Goal: Navigation & Orientation: Find specific page/section

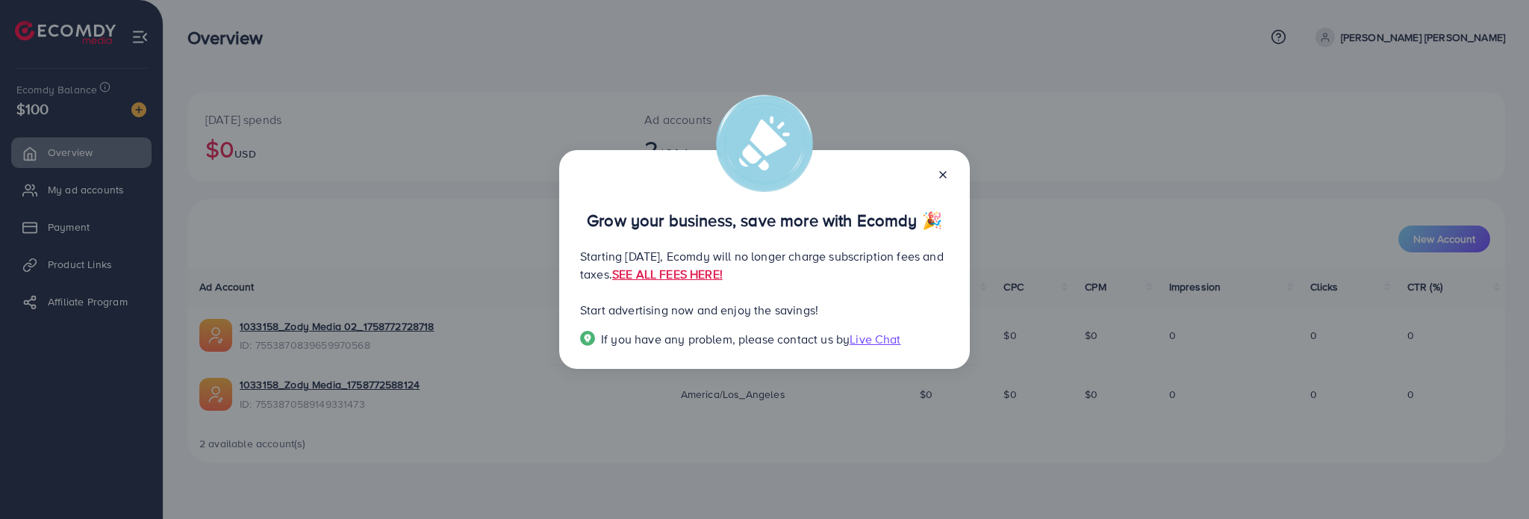
click at [944, 175] on line at bounding box center [943, 175] width 6 height 6
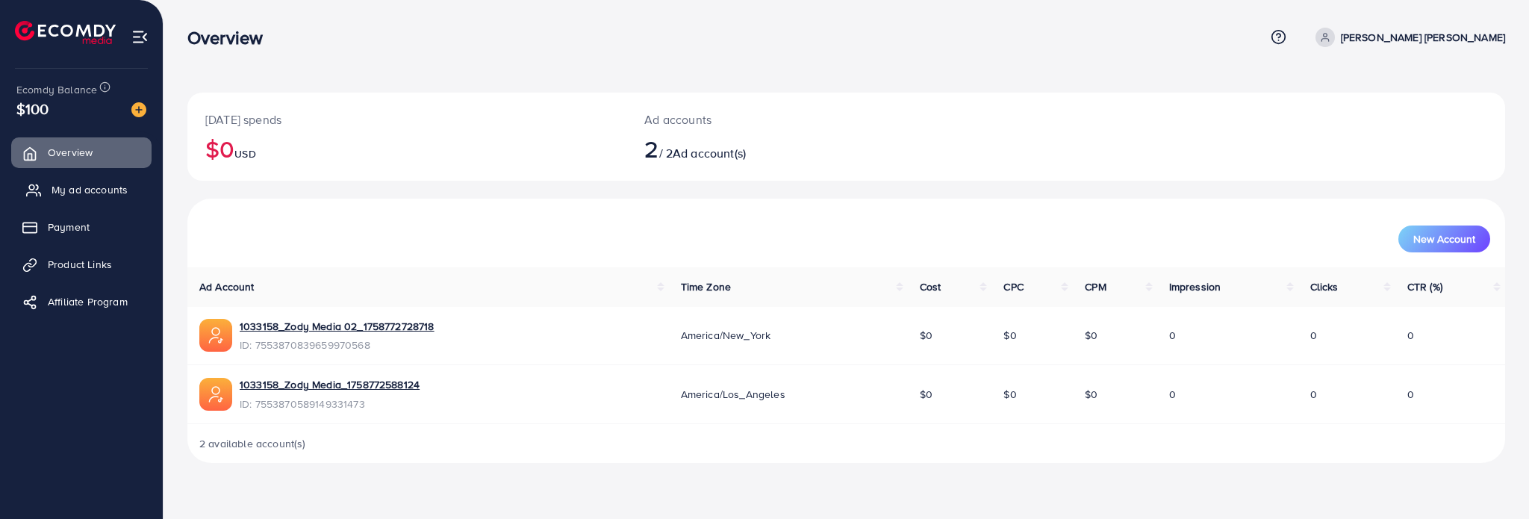
click at [109, 188] on span "My ad accounts" at bounding box center [90, 189] width 76 height 15
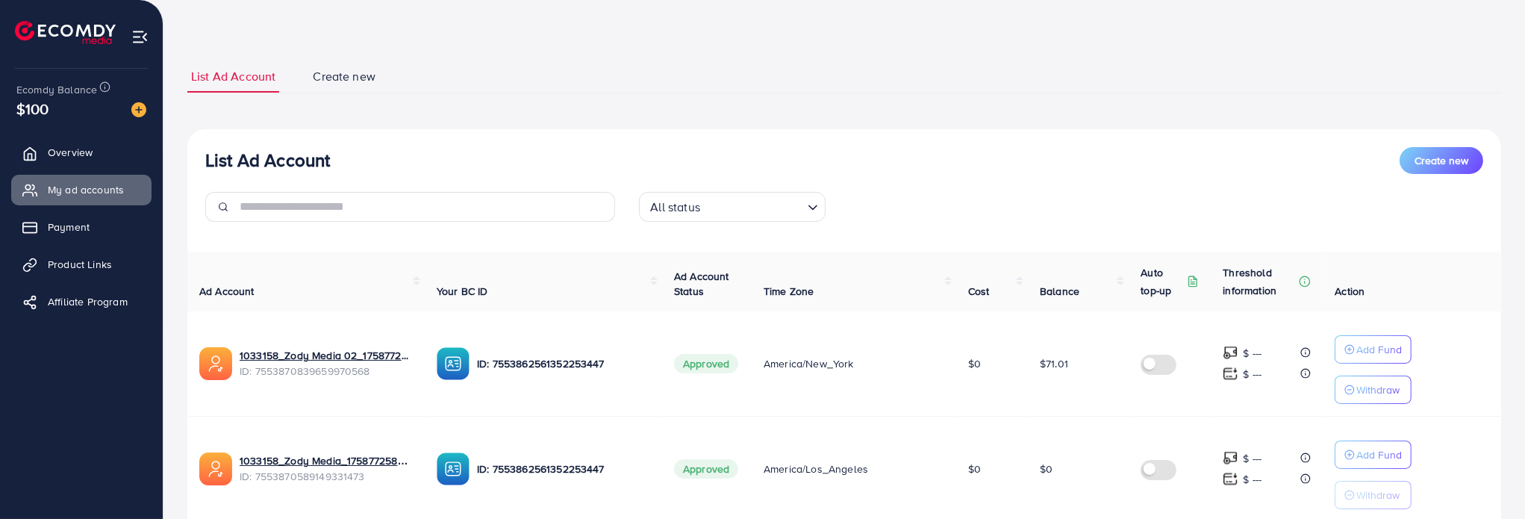
scroll to position [75, 0]
